Goal: Communication & Community: Answer question/provide support

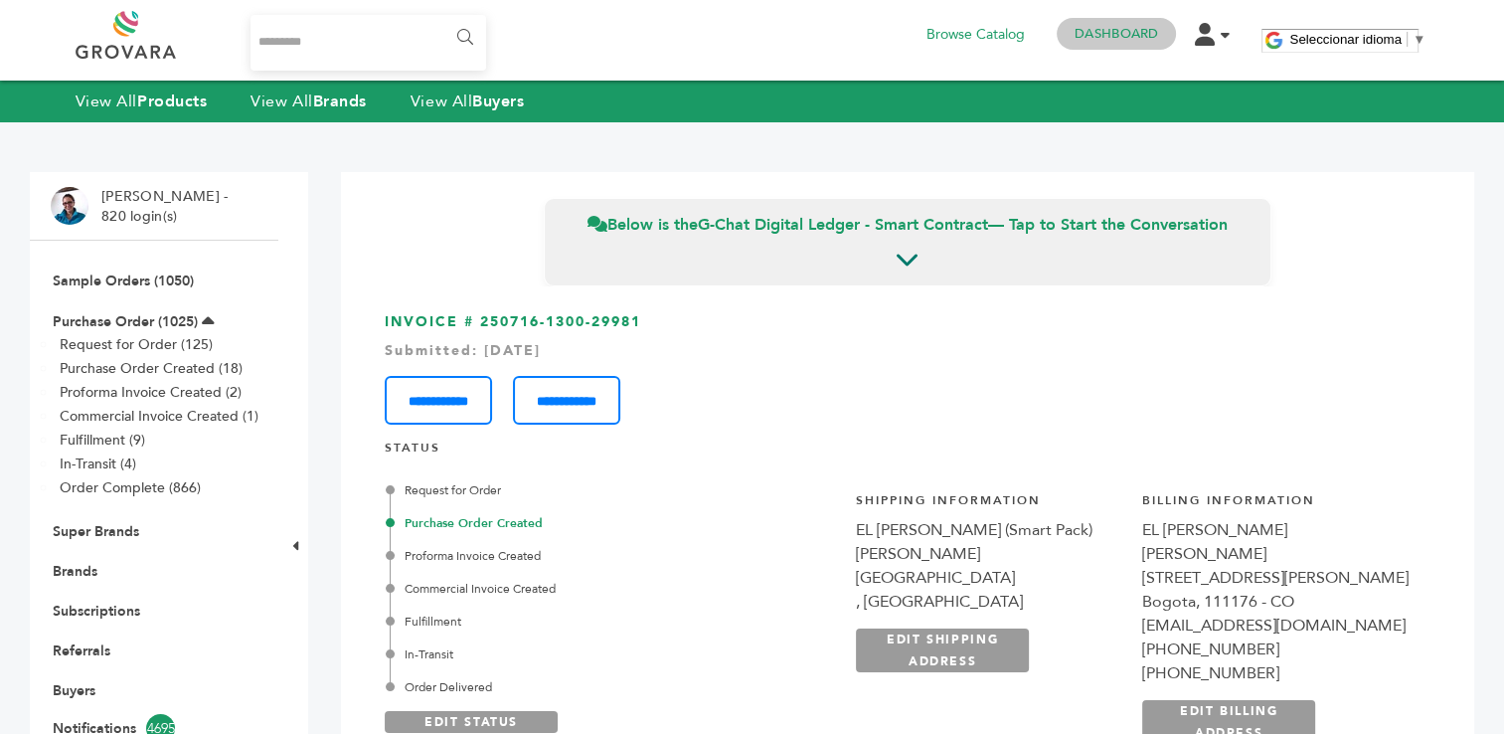
click at [1113, 34] on link "Dashboard" at bounding box center [1117, 34] width 84 height 18
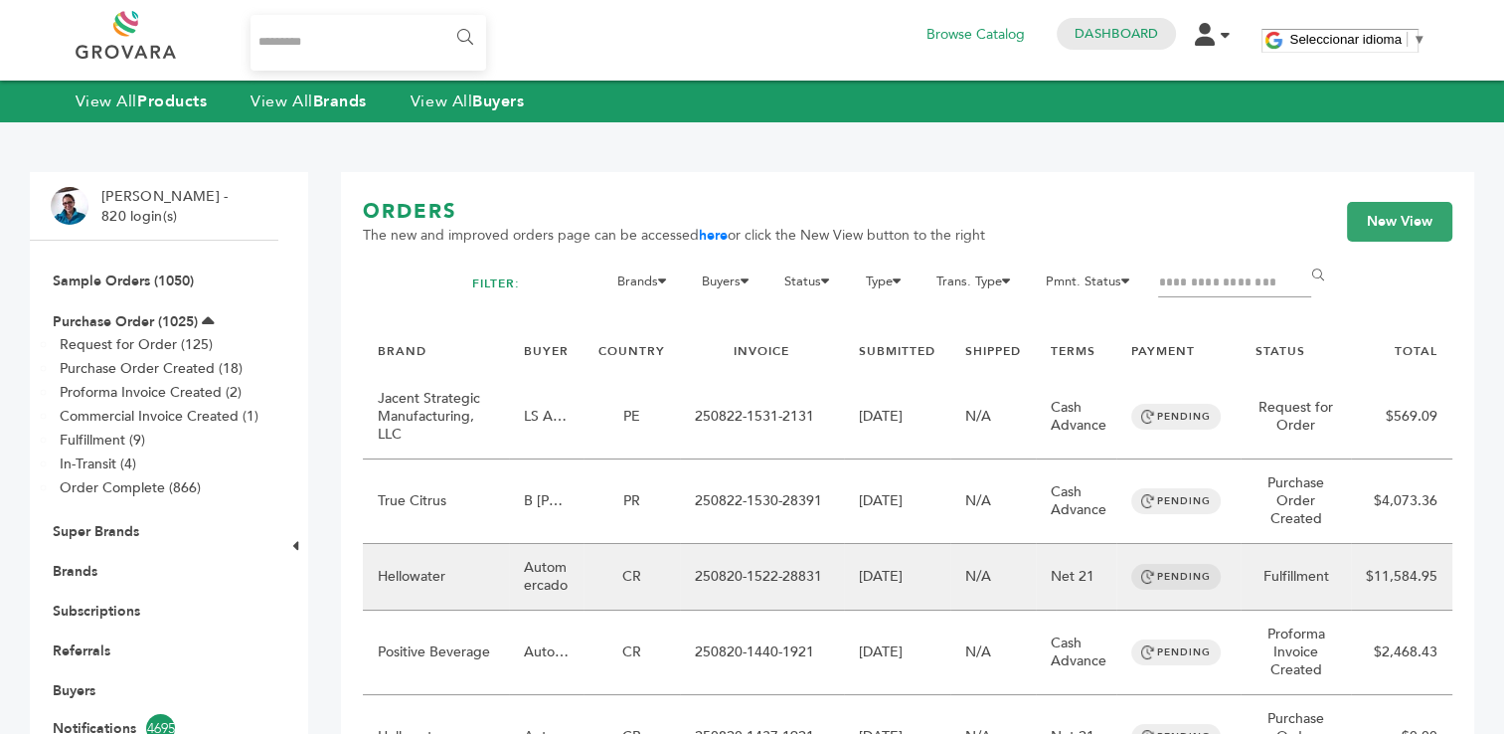
click at [563, 580] on td "Automercado" at bounding box center [546, 577] width 75 height 67
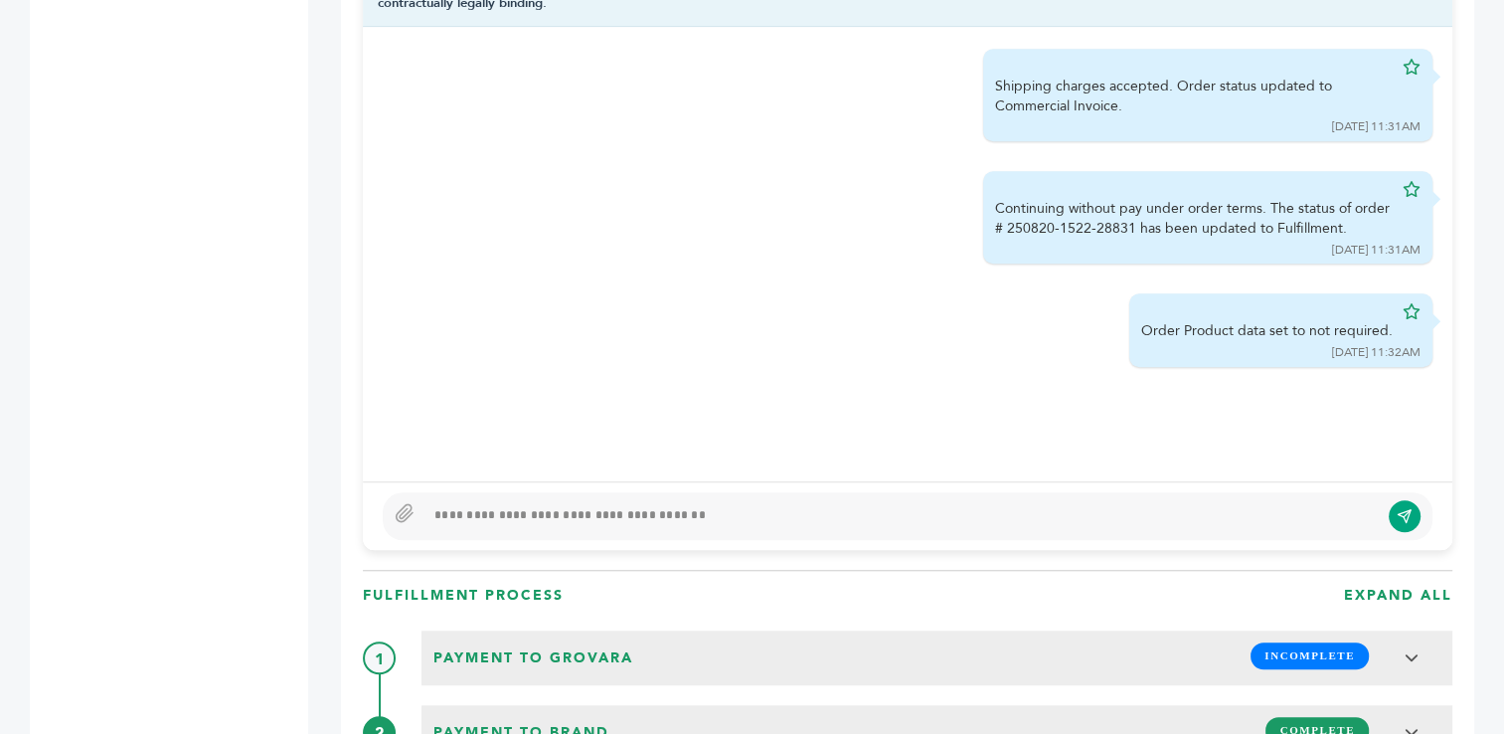
scroll to position [1382, 0]
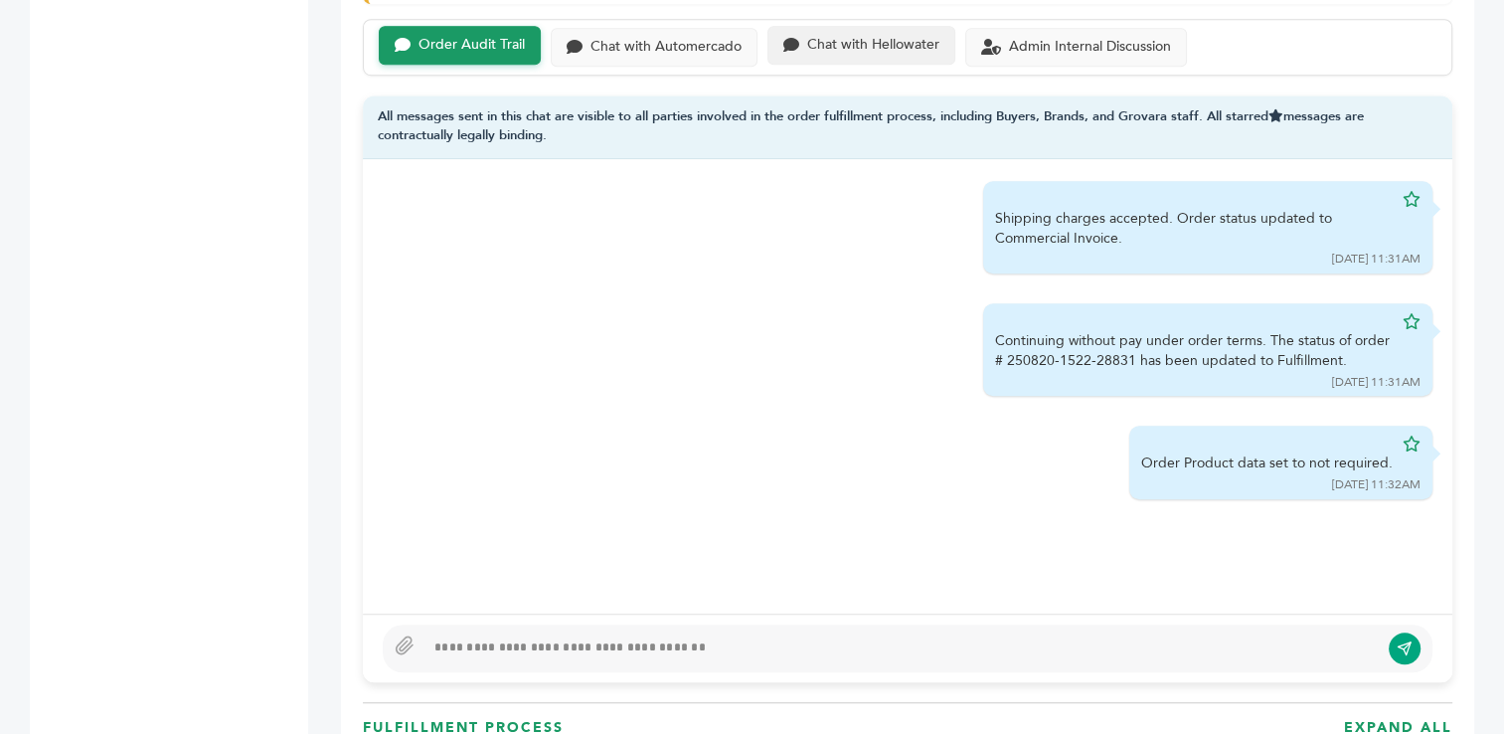
click at [865, 38] on div "Chat with Hellowater" at bounding box center [873, 45] width 132 height 17
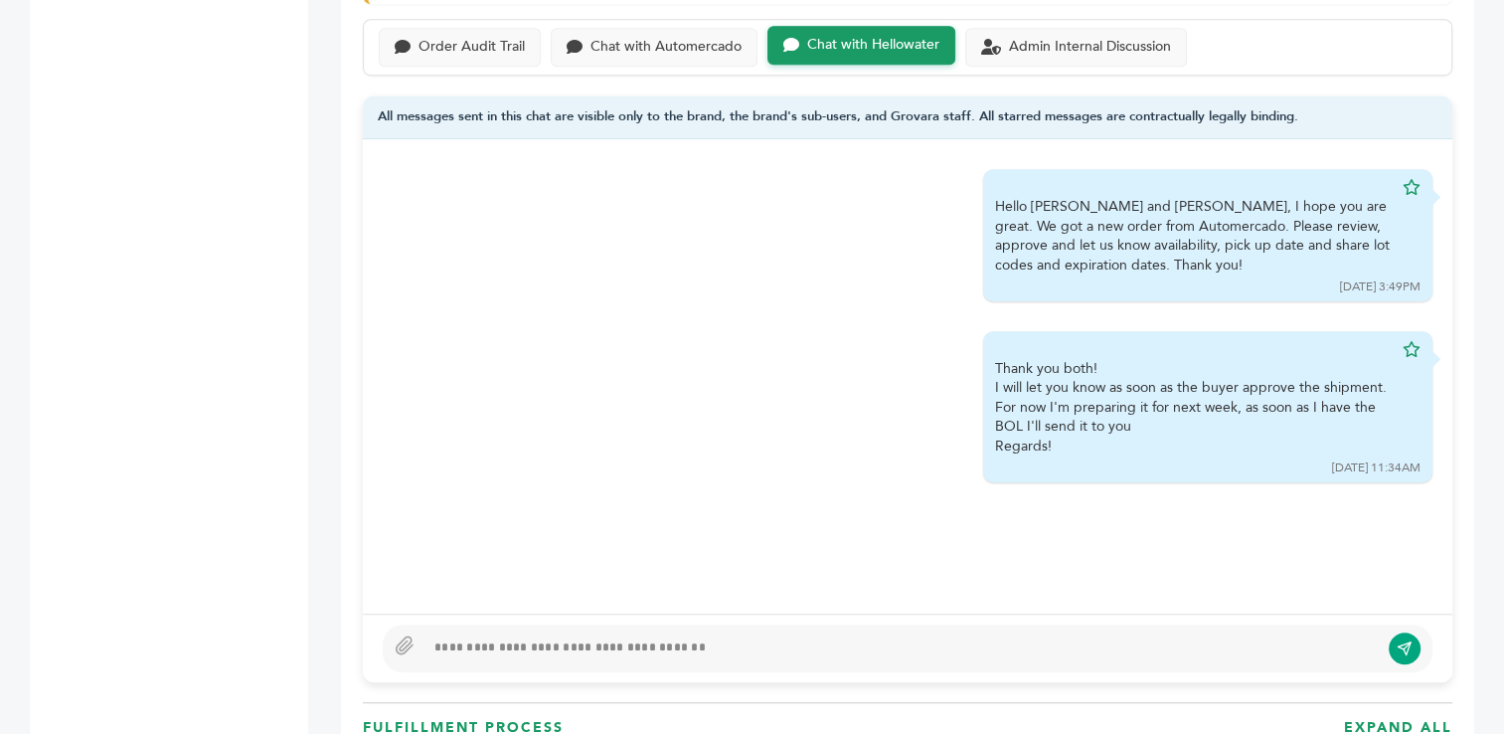
click at [688, 644] on div at bounding box center [902, 648] width 954 height 24
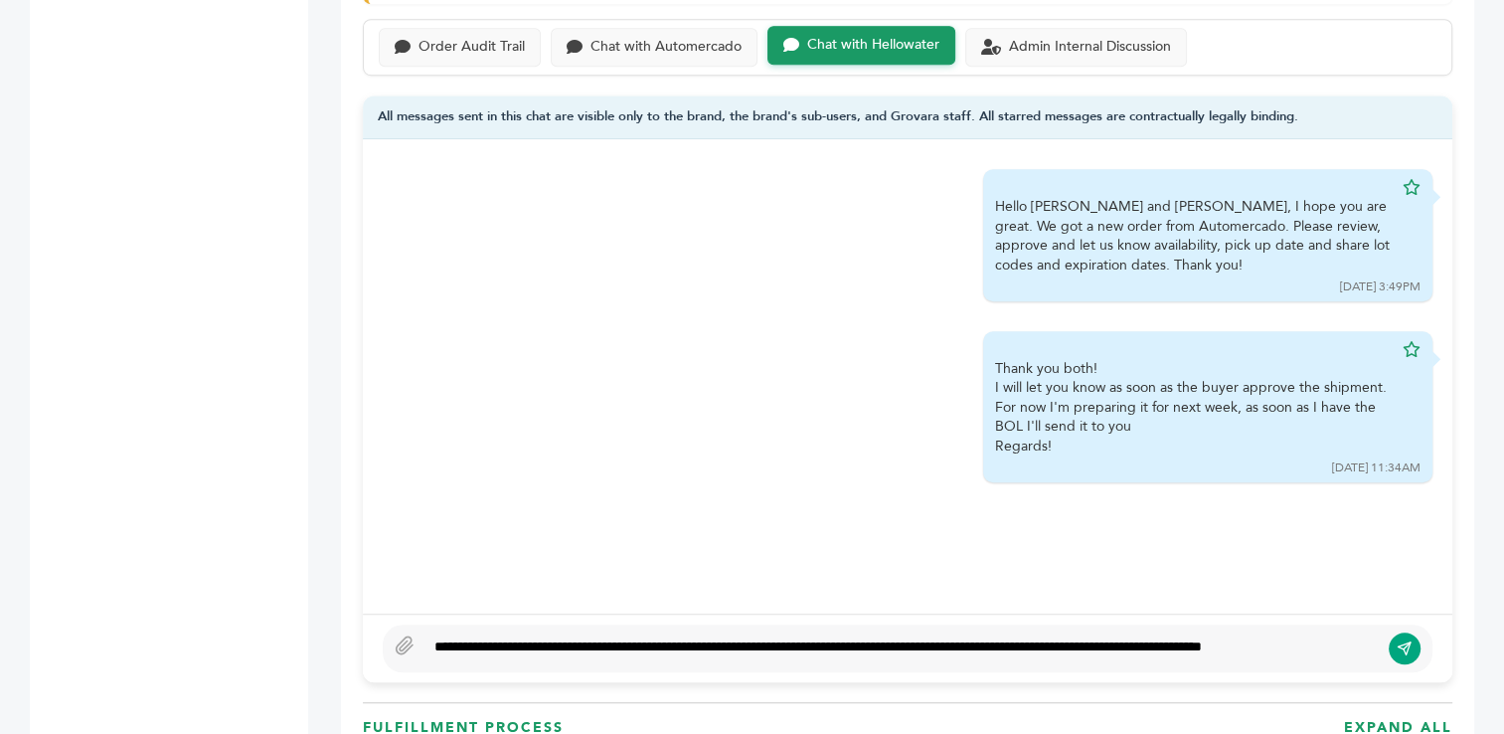
scroll to position [1368, 0]
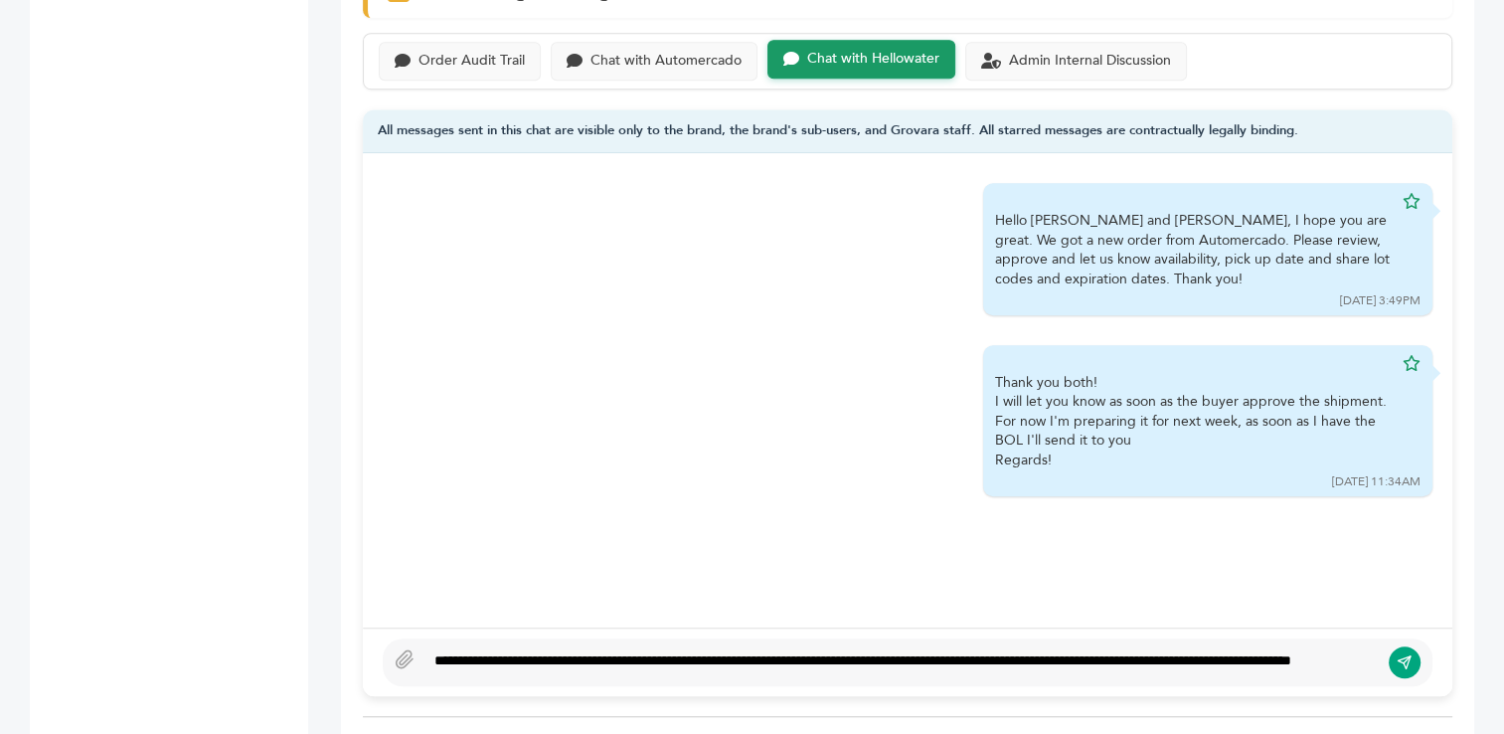
type textarea "**********"
click at [1403, 654] on icon "submit" at bounding box center [1405, 662] width 16 height 17
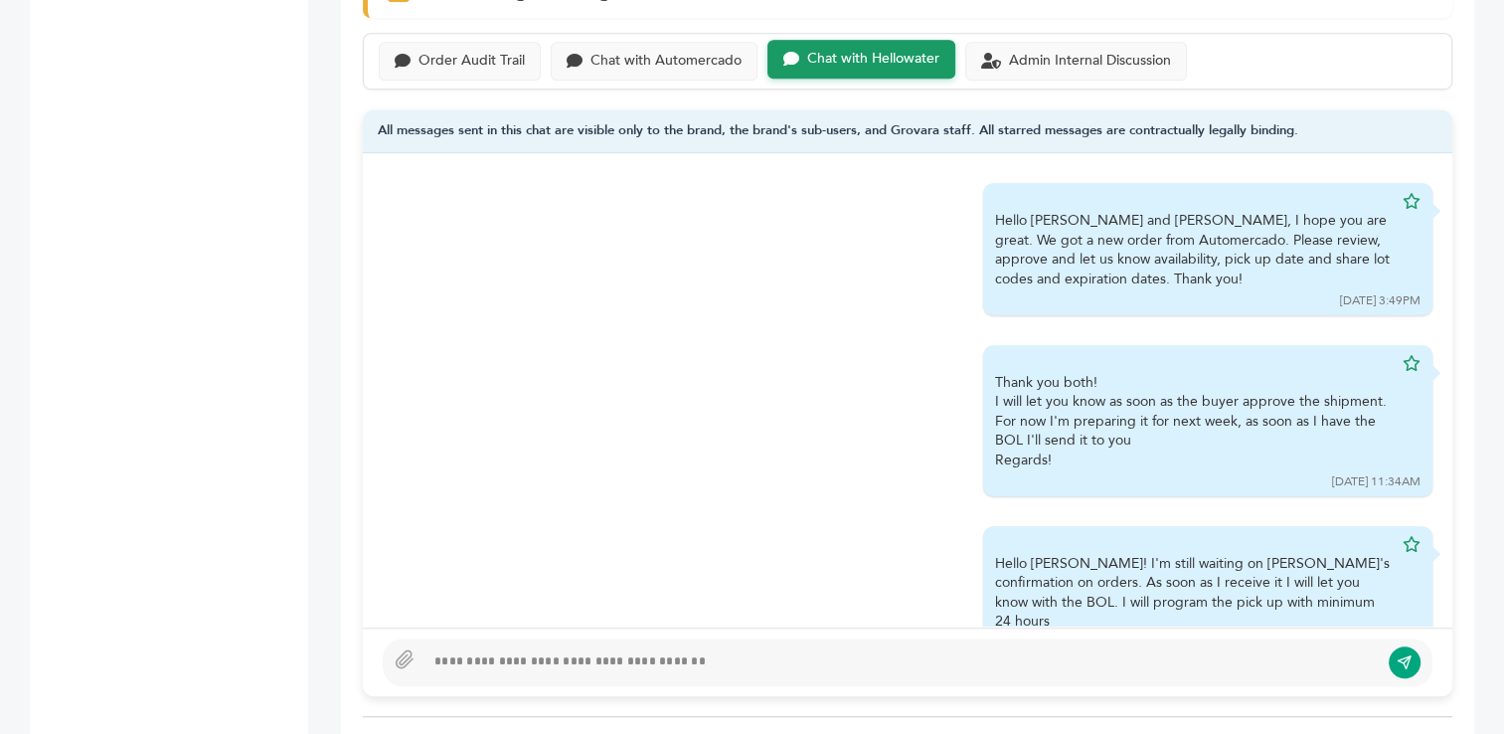
scroll to position [42, 0]
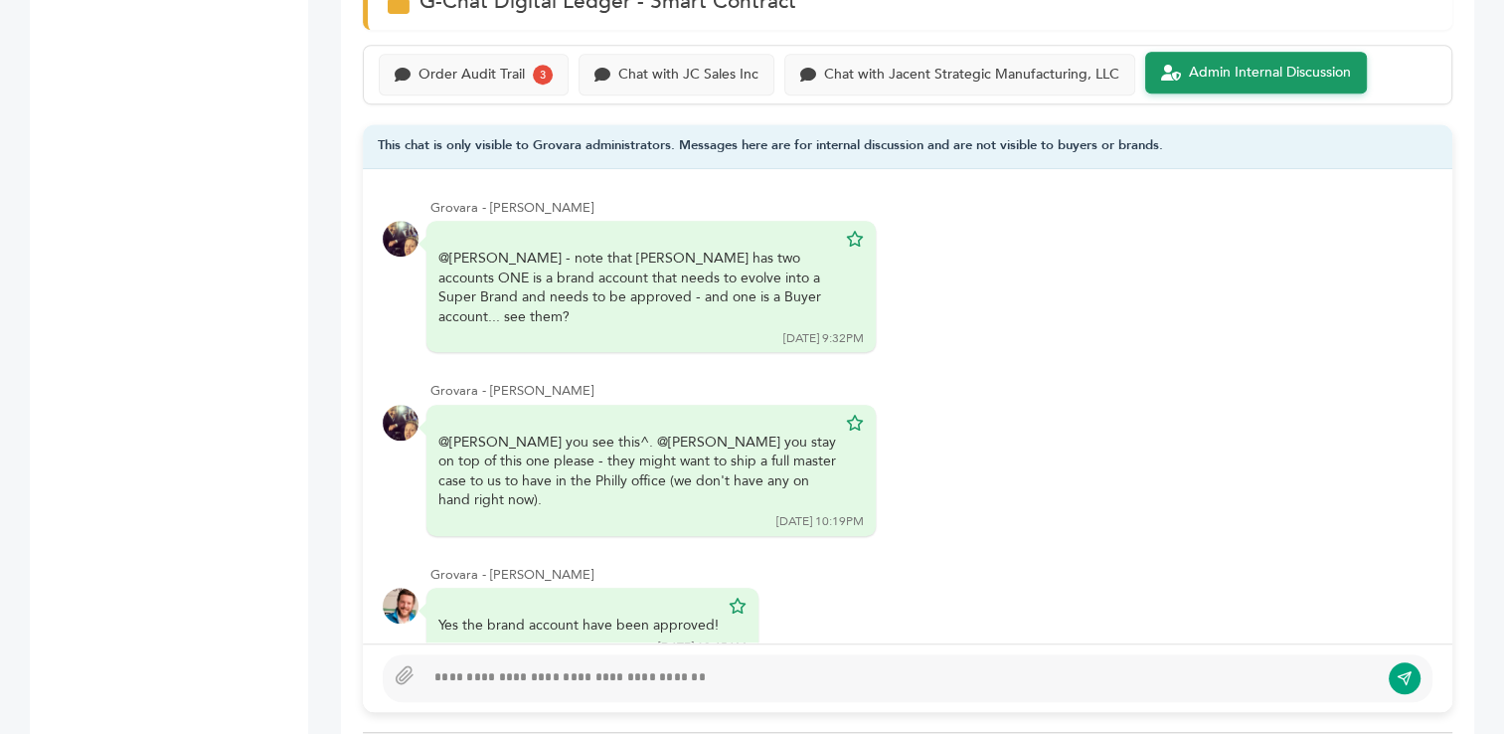
scroll to position [40, 0]
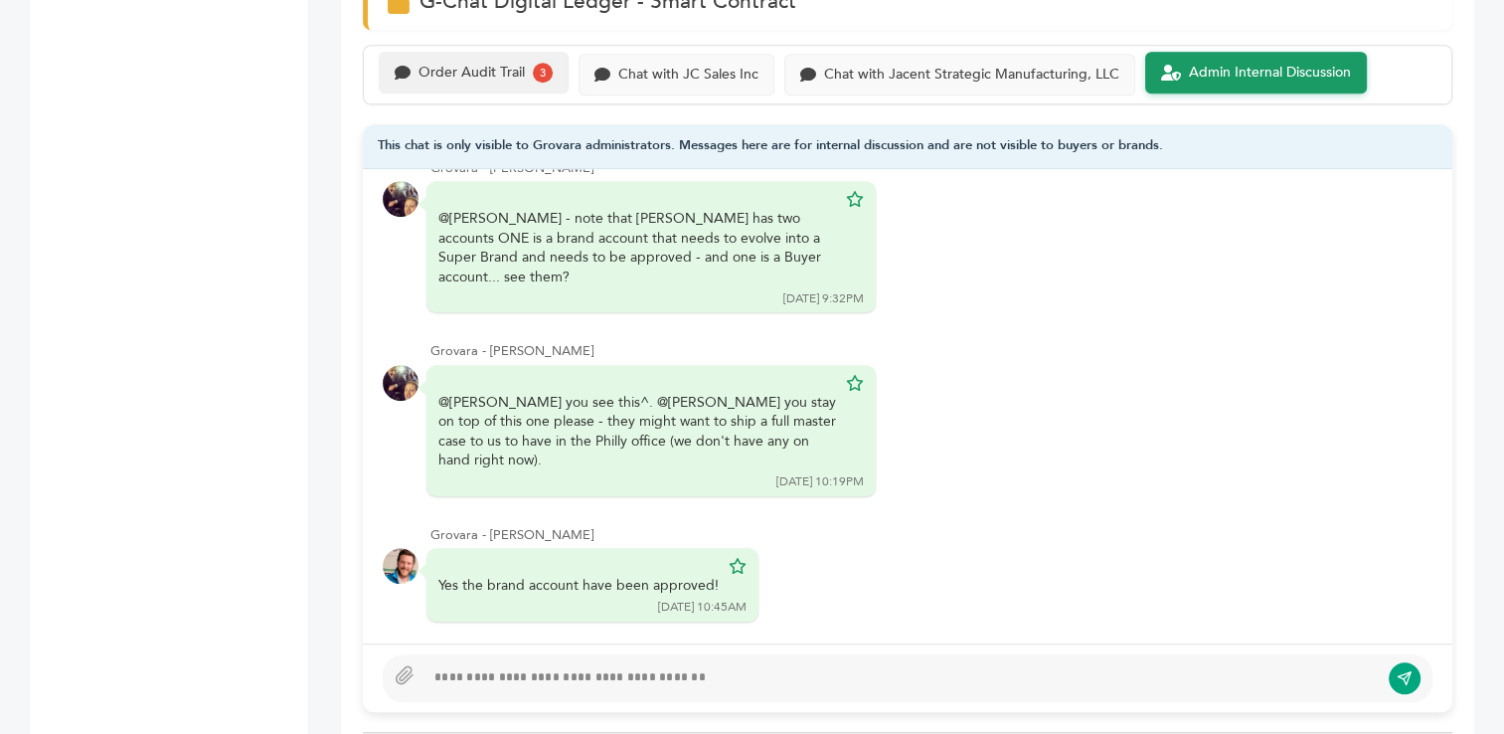
click at [476, 65] on div "Order Audit Trail" at bounding box center [472, 73] width 106 height 17
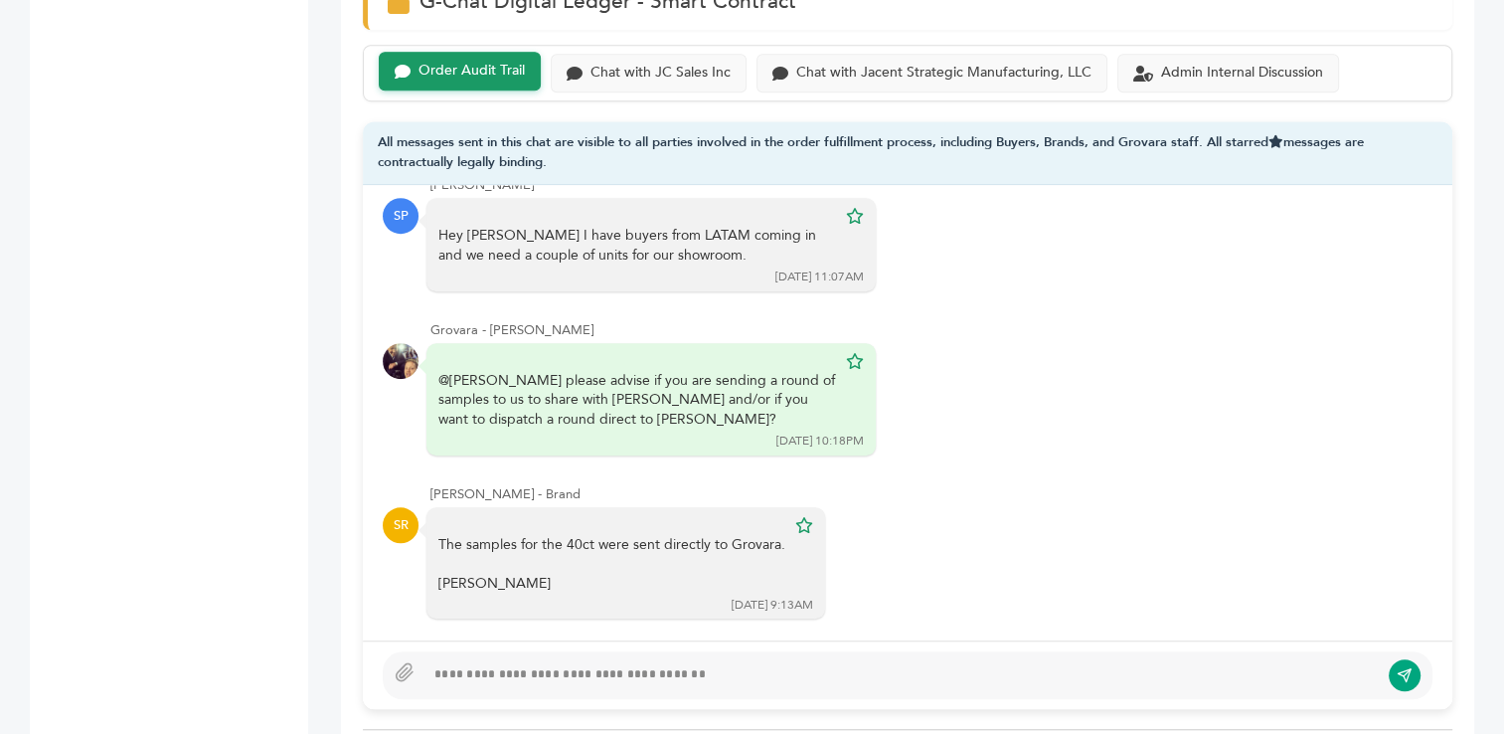
scroll to position [50, 0]
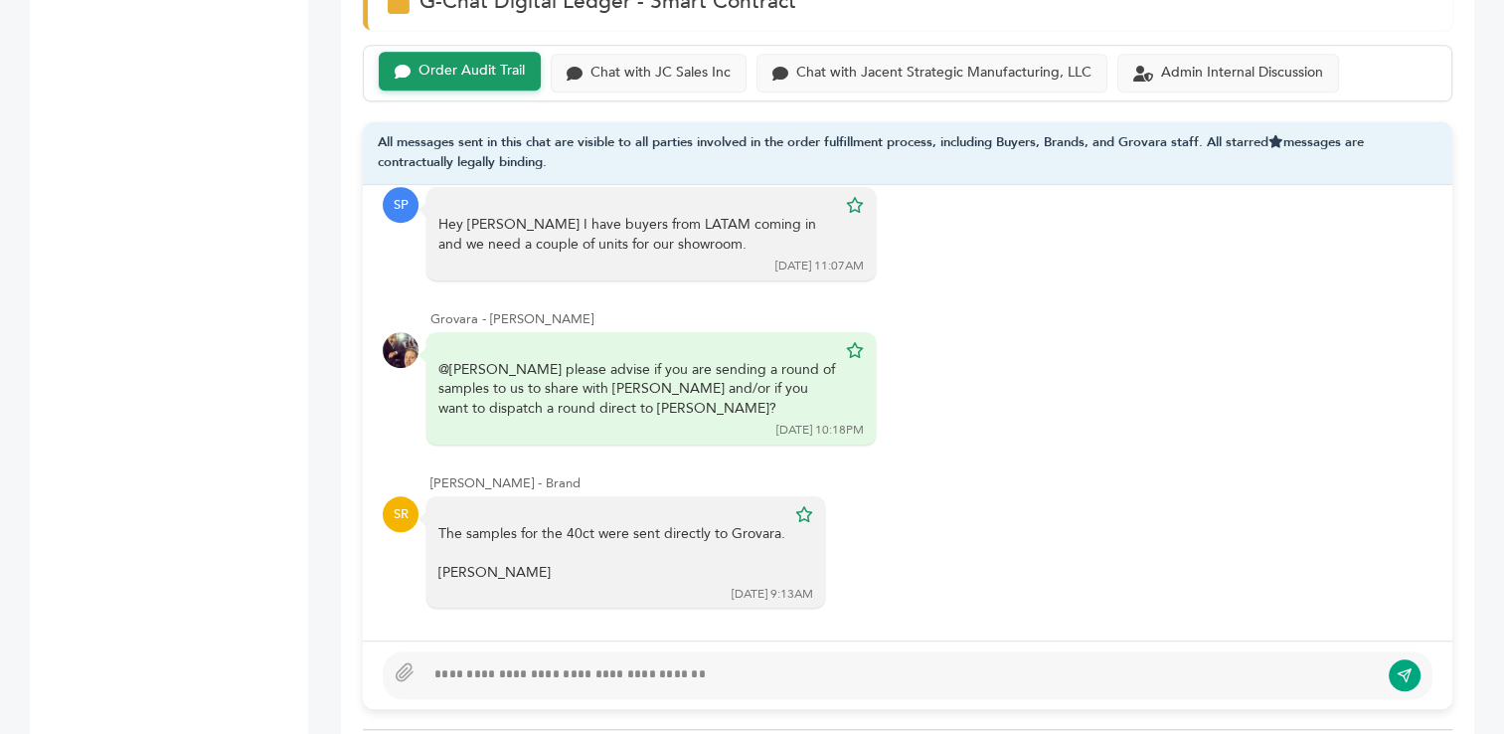
click at [626, 663] on div at bounding box center [902, 675] width 954 height 24
type textarea "**********"
click at [1400, 666] on icon "submit" at bounding box center [1405, 674] width 16 height 17
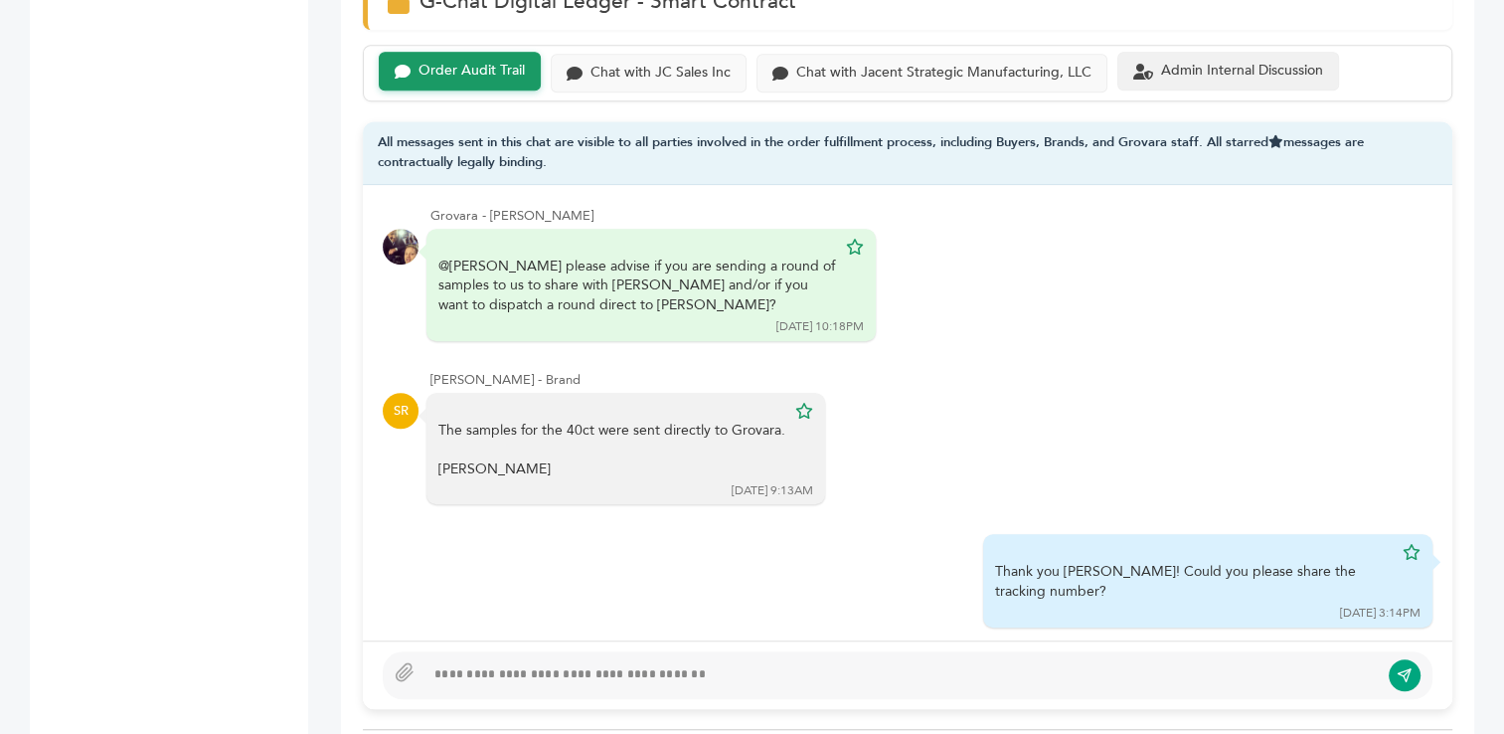
click at [1189, 63] on div "Admin Internal Discussion" at bounding box center [1242, 71] width 162 height 17
